Goal: Task Accomplishment & Management: Manage account settings

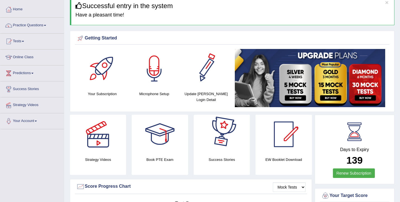
scroll to position [27, 0]
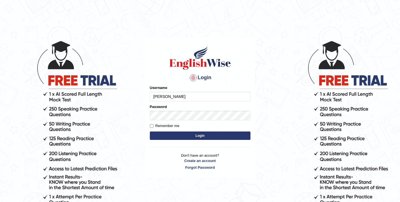
click at [150, 131] on button "Login" at bounding box center [200, 135] width 101 height 8
